Goal: Find specific page/section: Find specific page/section

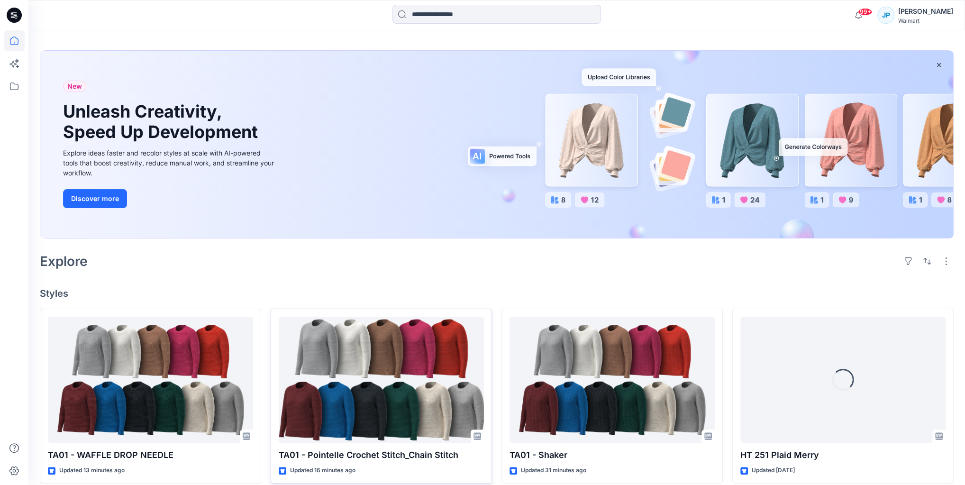
scroll to position [114, 0]
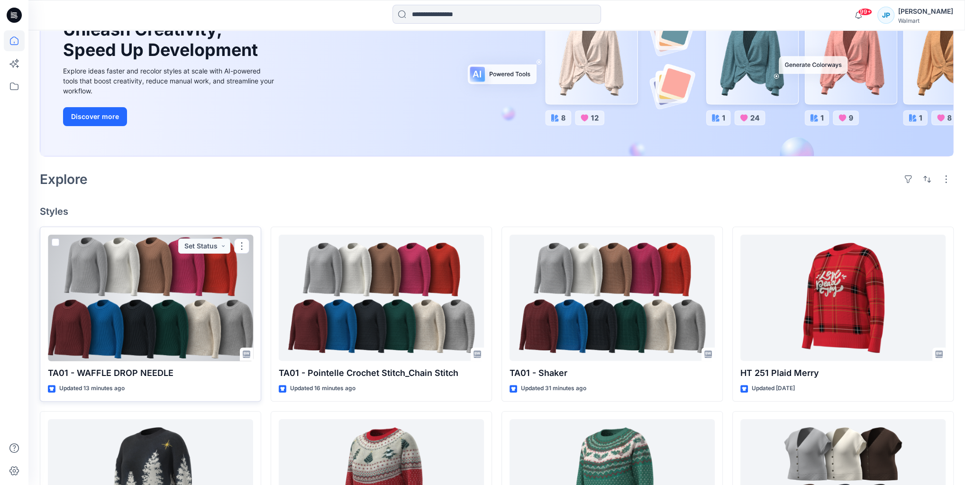
click at [186, 302] on div at bounding box center [150, 298] width 205 height 126
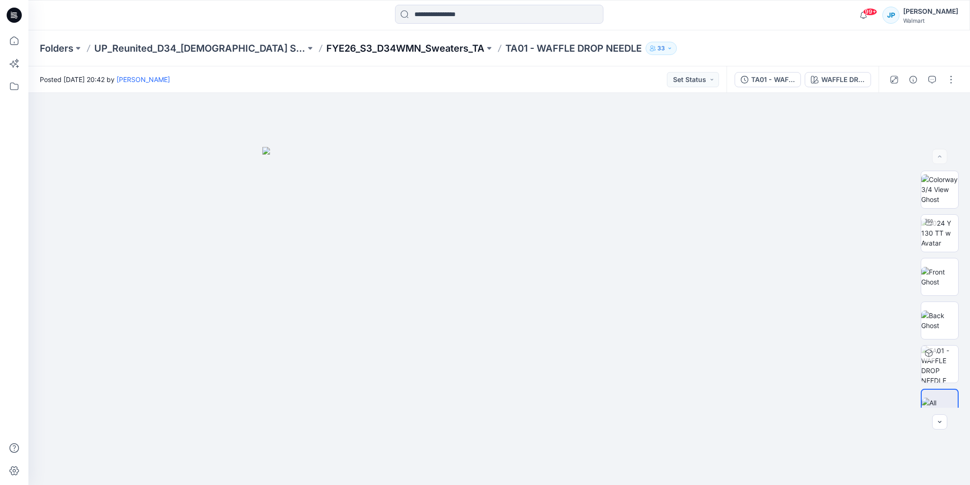
click at [416, 48] on p "FYE26_S3_D34WMN_Sweaters_TA" at bounding box center [405, 48] width 158 height 13
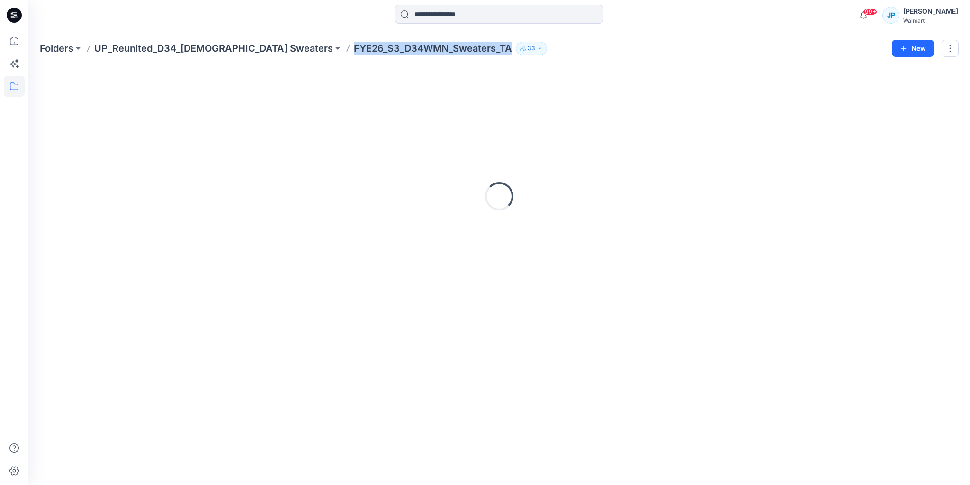
click at [416, 48] on p "FYE26_S3_D34WMN_Sweaters_TA" at bounding box center [433, 48] width 158 height 13
